Goal: Navigation & Orientation: Find specific page/section

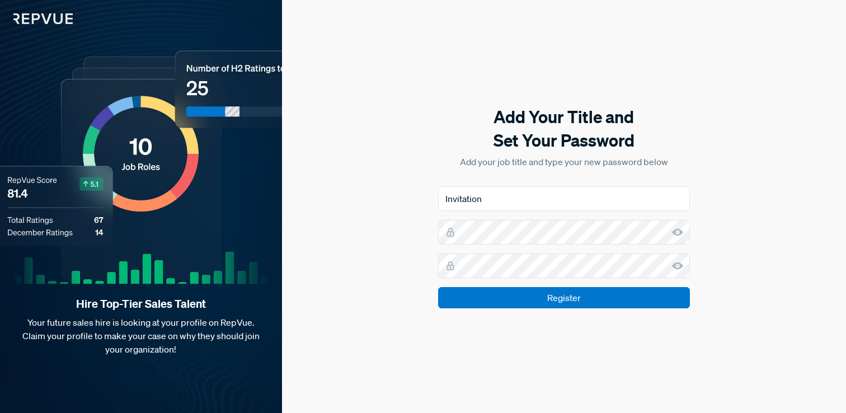
click at [677, 234] on use at bounding box center [677, 231] width 11 height 7
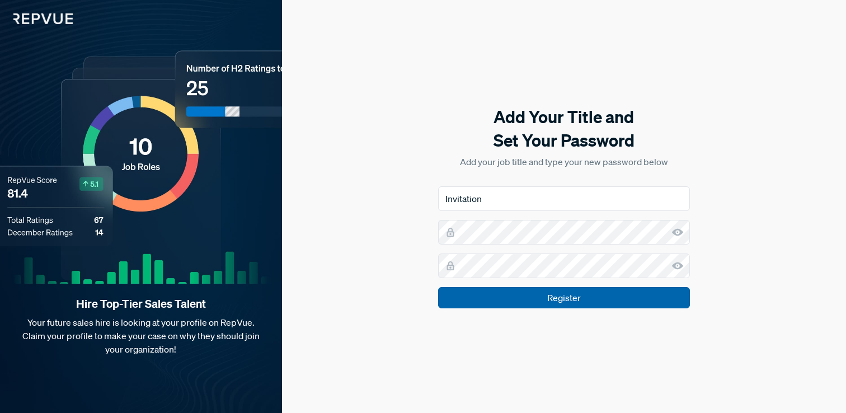
click at [495, 297] on input "Register" at bounding box center [564, 297] width 252 height 21
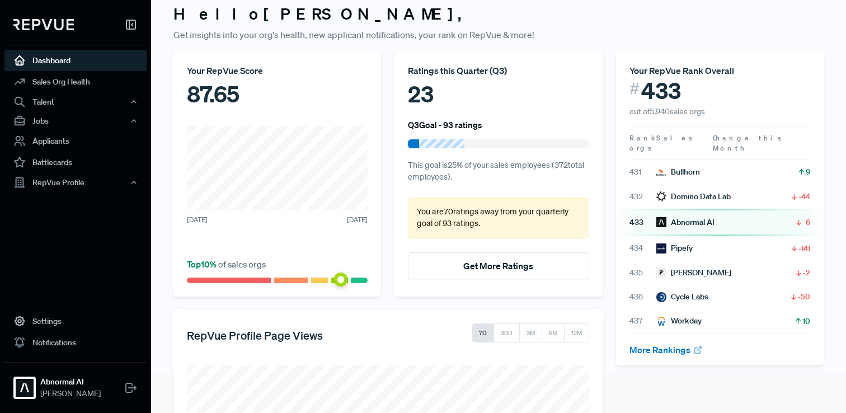
scroll to position [45, 0]
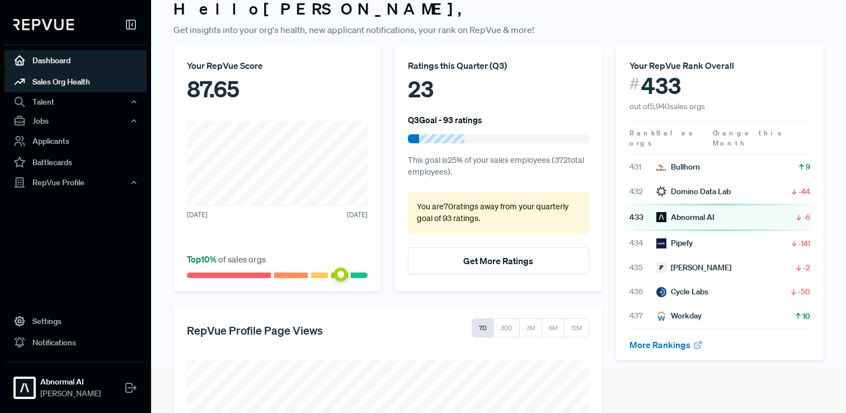
click at [76, 86] on link "Sales Org Health" at bounding box center [75, 81] width 142 height 21
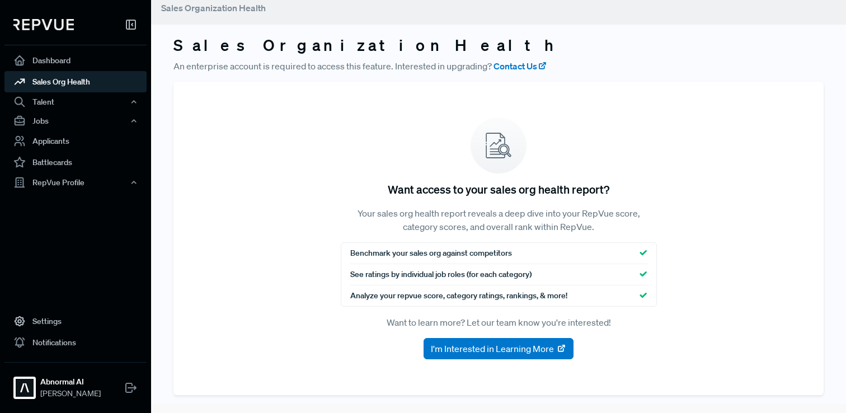
scroll to position [9, 0]
